Goal: Transaction & Acquisition: Purchase product/service

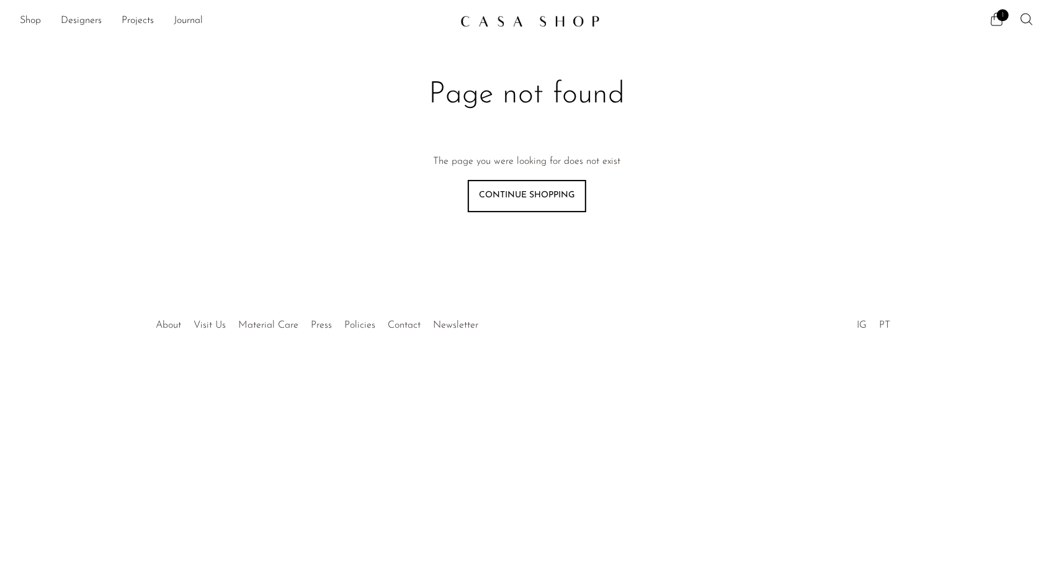
click at [538, 192] on link "Continue shopping" at bounding box center [527, 196] width 119 height 32
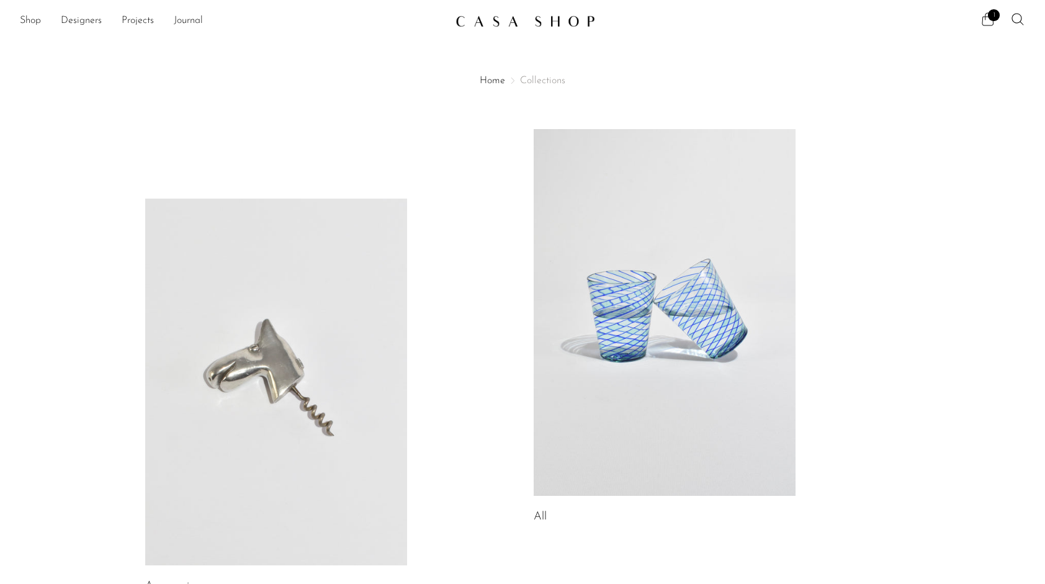
click at [990, 17] on span "1" at bounding box center [994, 15] width 12 height 12
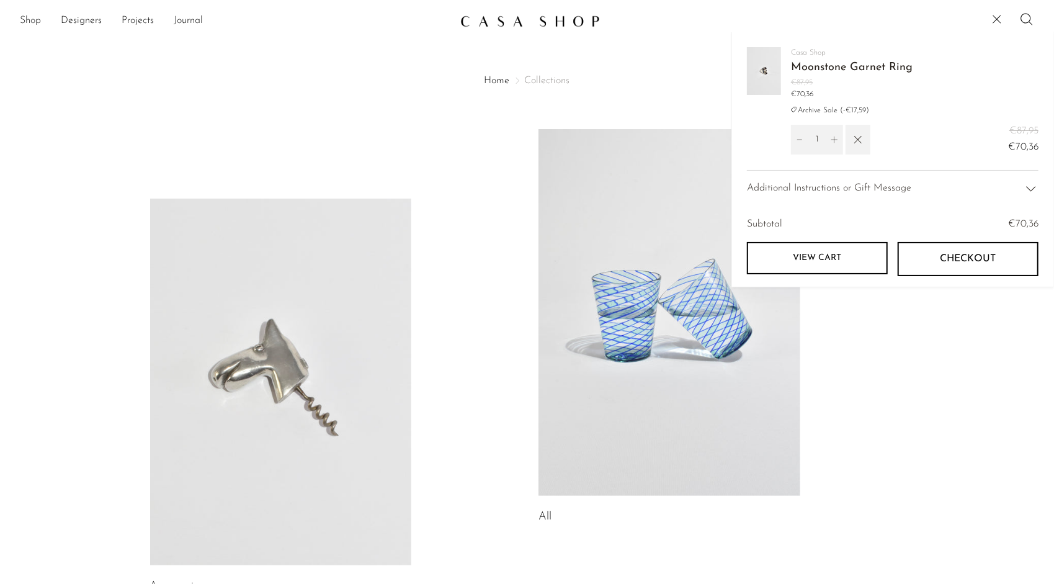
click at [32, 26] on link "Shop" at bounding box center [30, 21] width 21 height 16
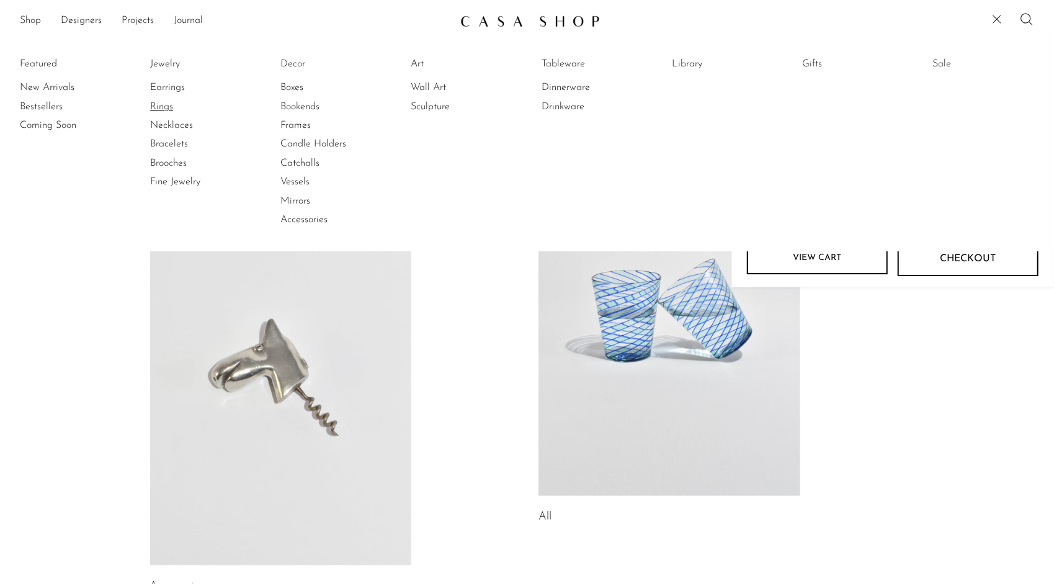
click at [167, 104] on link "Rings" at bounding box center [196, 107] width 93 height 14
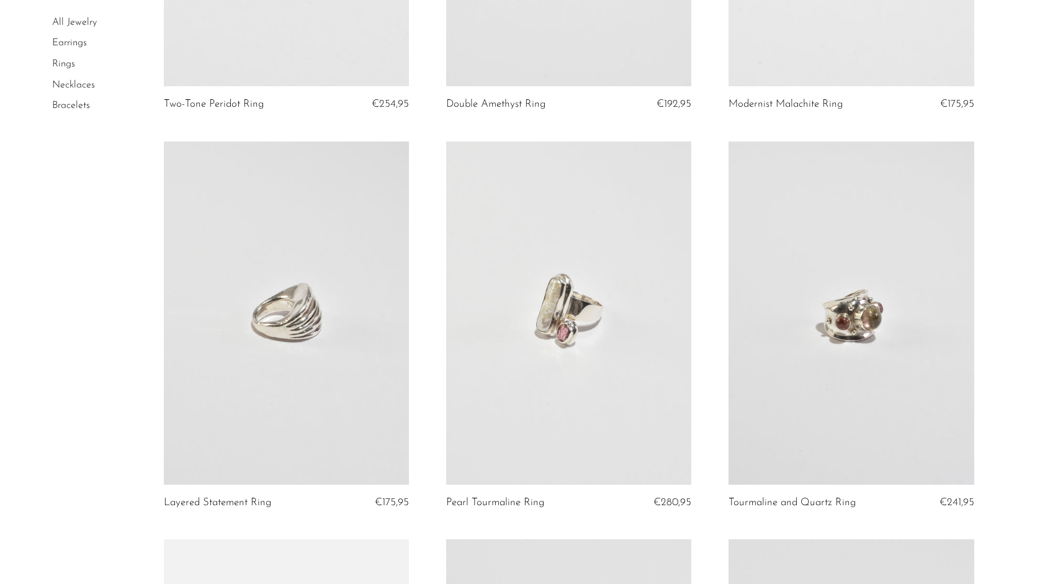
scroll to position [1978, 0]
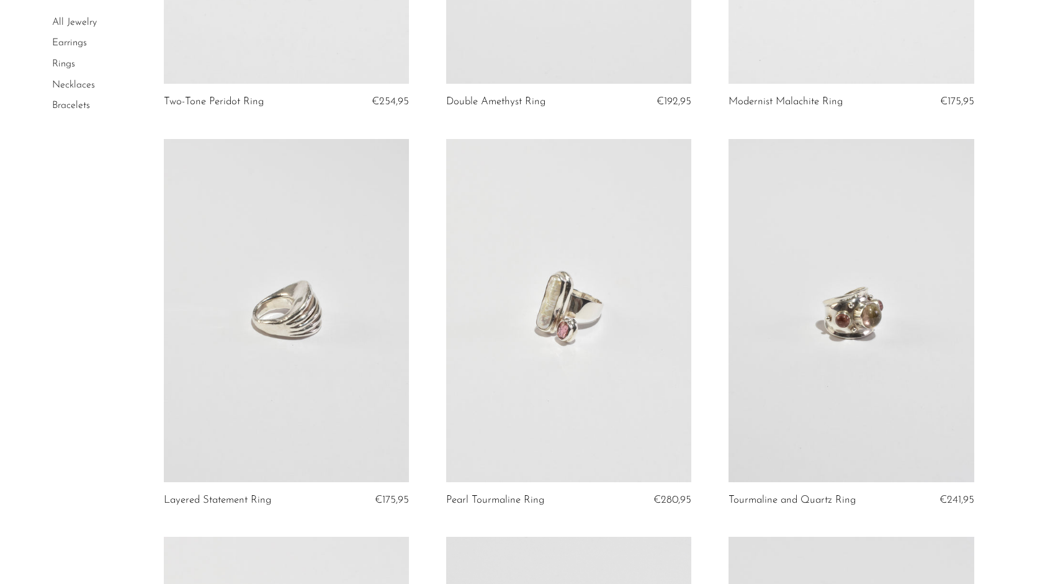
click at [675, 259] on link at bounding box center [568, 310] width 245 height 343
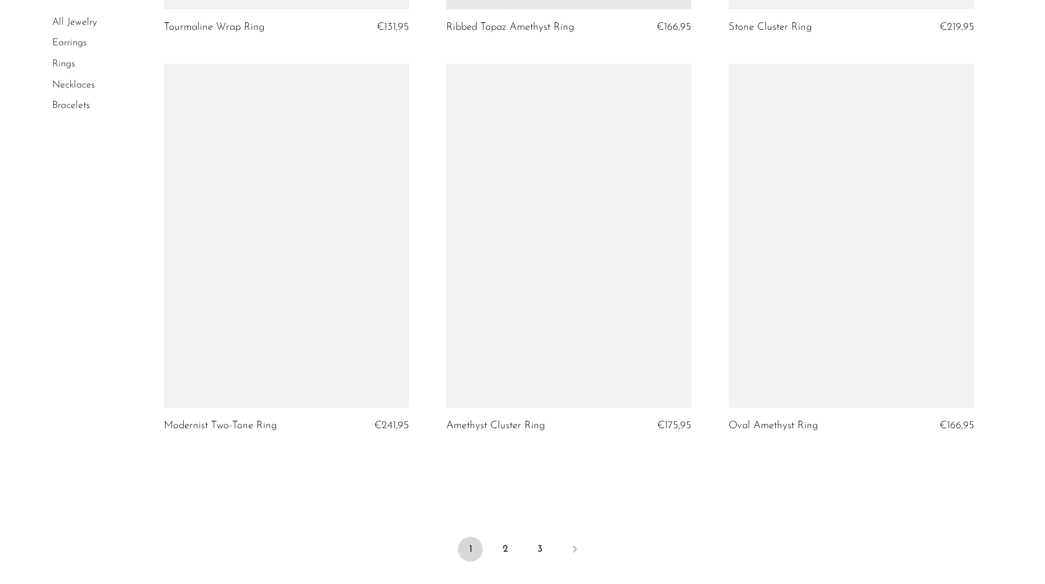
scroll to position [4443, 0]
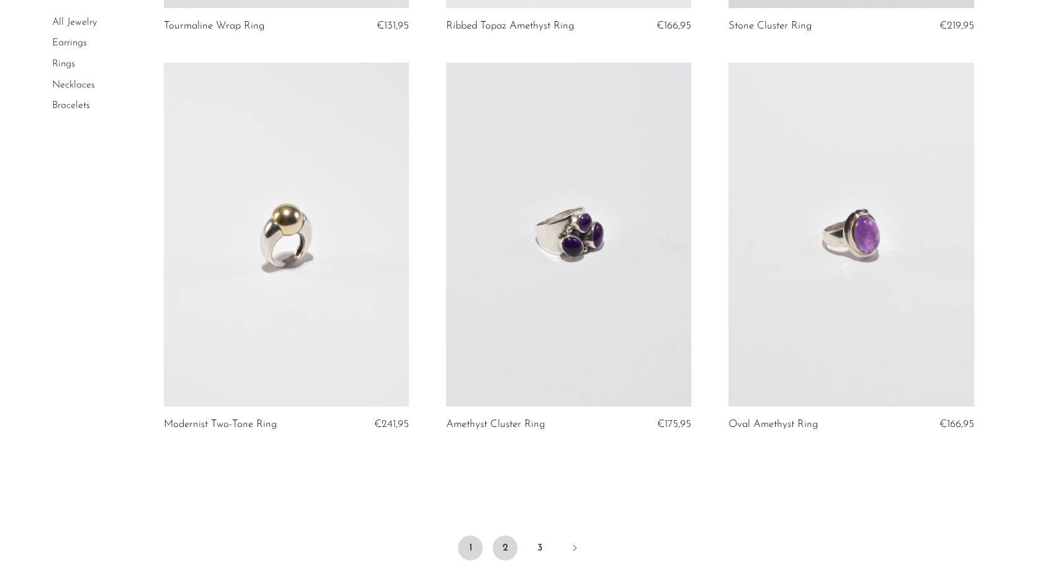
click at [500, 558] on link "2" at bounding box center [505, 548] width 25 height 25
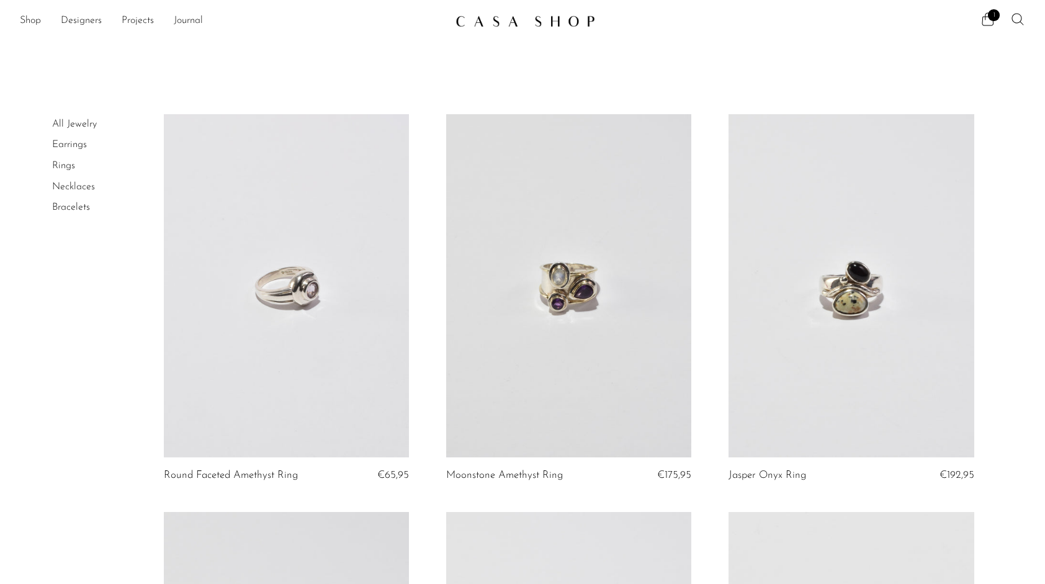
click at [1022, 24] on icon at bounding box center [1017, 19] width 15 height 15
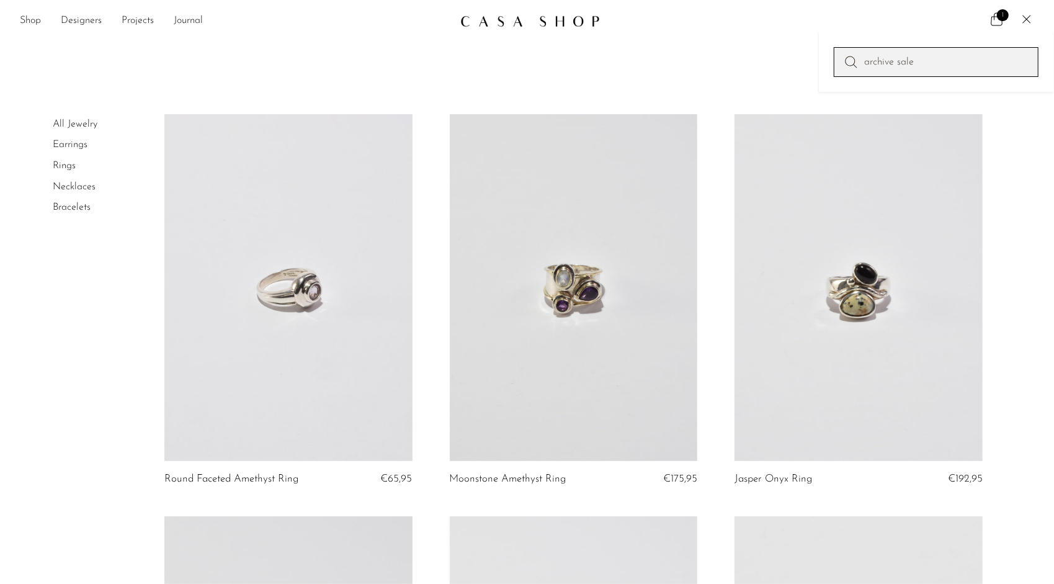
type input "archive sale"
